Goal: Task Accomplishment & Management: Complete application form

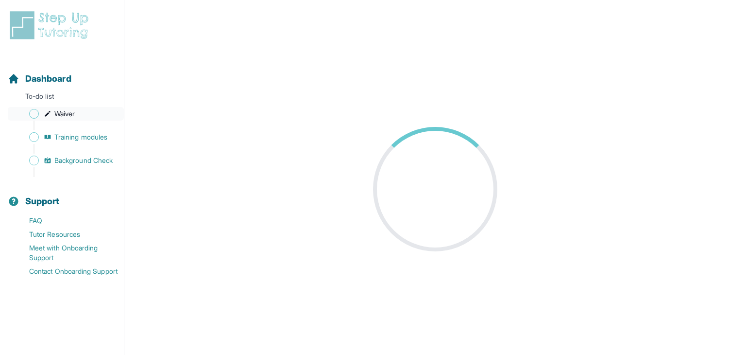
click at [34, 115] on span "Sidebar" at bounding box center [34, 114] width 10 height 10
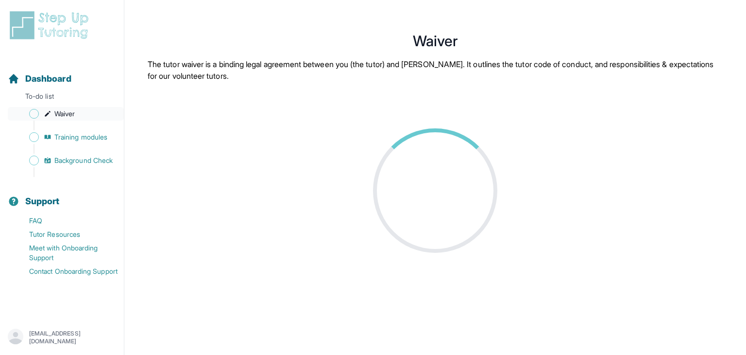
click at [55, 113] on span "Waiver" at bounding box center [64, 114] width 20 height 10
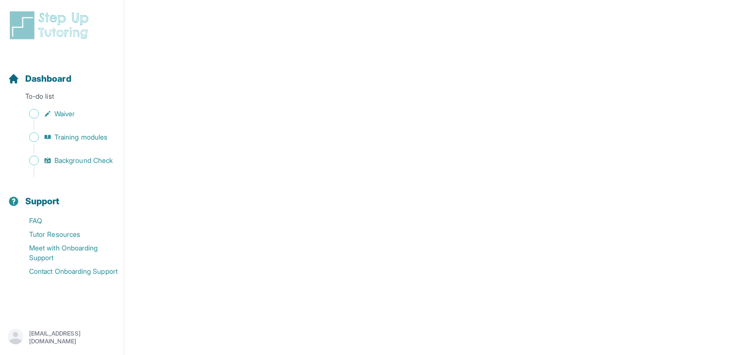
scroll to position [1717, 0]
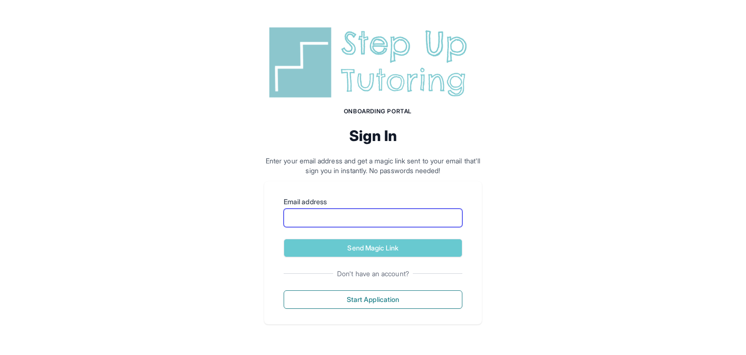
click at [410, 218] on input "Email address" at bounding box center [373, 217] width 179 height 18
type input "*"
type input "**********"
click at [284, 238] on button "Send Magic Link" at bounding box center [373, 247] width 179 height 18
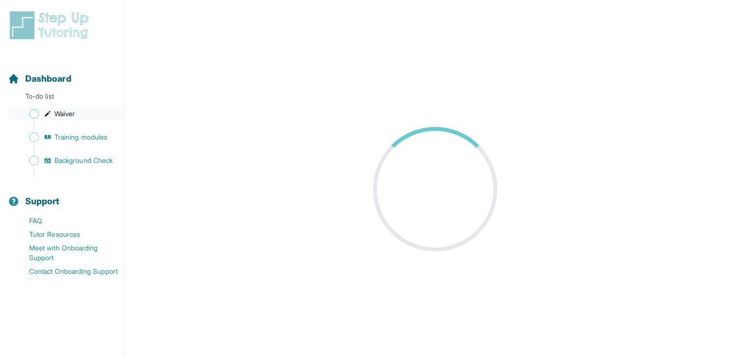
click at [84, 112] on link "Waiver" at bounding box center [66, 114] width 116 height 14
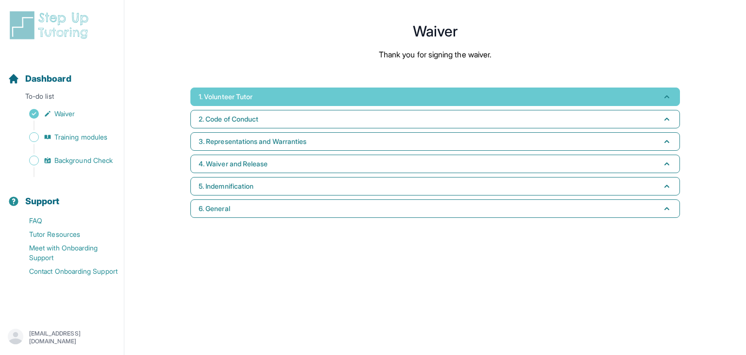
click at [373, 95] on button "1. Volunteer Tutor" at bounding box center [435, 96] width 490 height 18
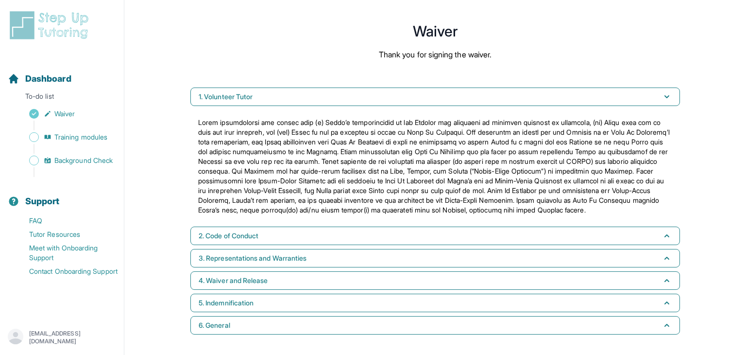
click at [326, 234] on div "1. Volunteer Tutor 2. Code of Conduct 3. Representations and Warranties 4. Waiv…" at bounding box center [435, 211] width 497 height 255
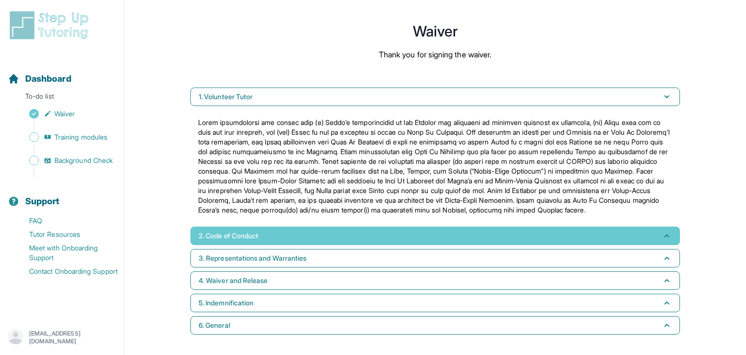
click at [324, 238] on button "2. Code of Conduct" at bounding box center [435, 235] width 490 height 18
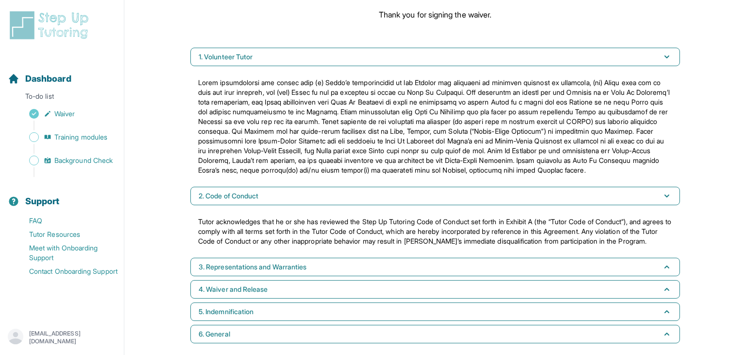
scroll to position [64, 0]
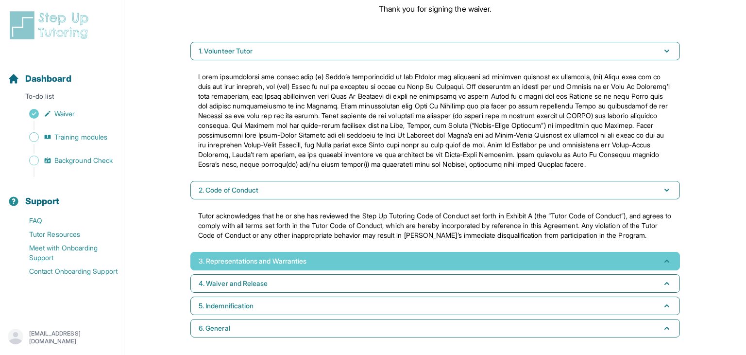
click at [405, 263] on button "3. Representations and Warranties" at bounding box center [435, 261] width 490 height 18
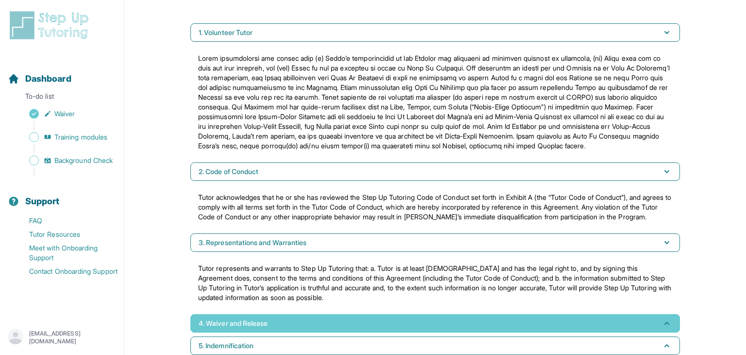
click at [349, 332] on button "4. Waiver and Release" at bounding box center [435, 323] width 490 height 18
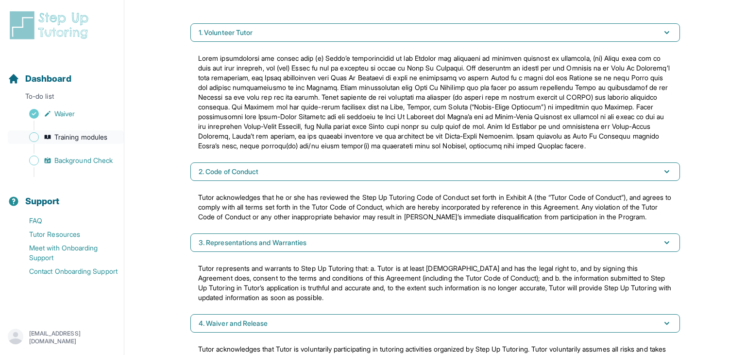
click at [93, 137] on span "Training modules" at bounding box center [80, 137] width 53 height 10
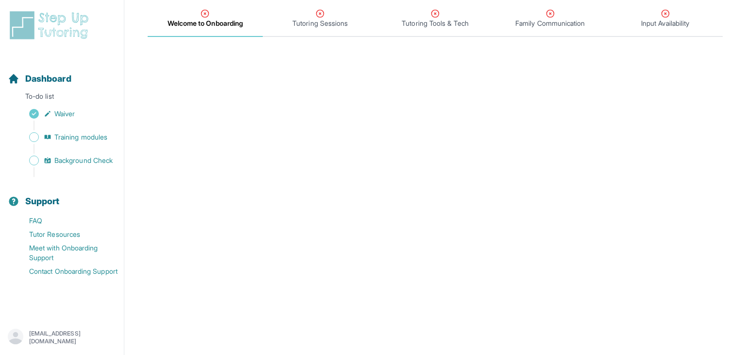
scroll to position [128, 0]
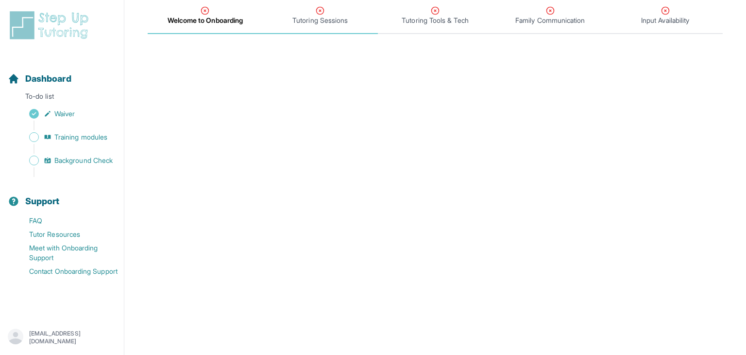
click at [317, 29] on span "Tutoring Sessions" at bounding box center [320, 16] width 115 height 36
click at [213, 9] on div "Welcome to Onboarding" at bounding box center [205, 15] width 111 height 19
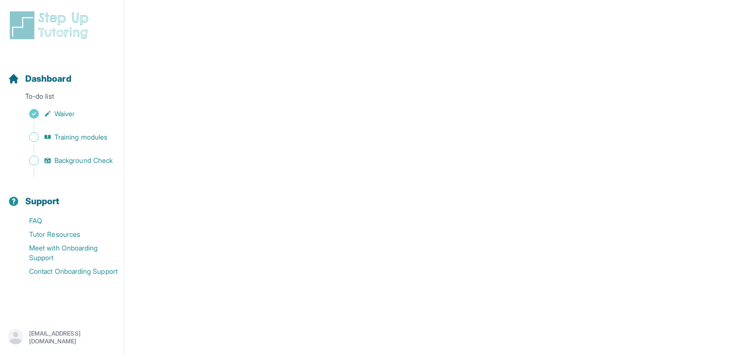
scroll to position [390, 0]
